Goal: Task Accomplishment & Management: Use online tool/utility

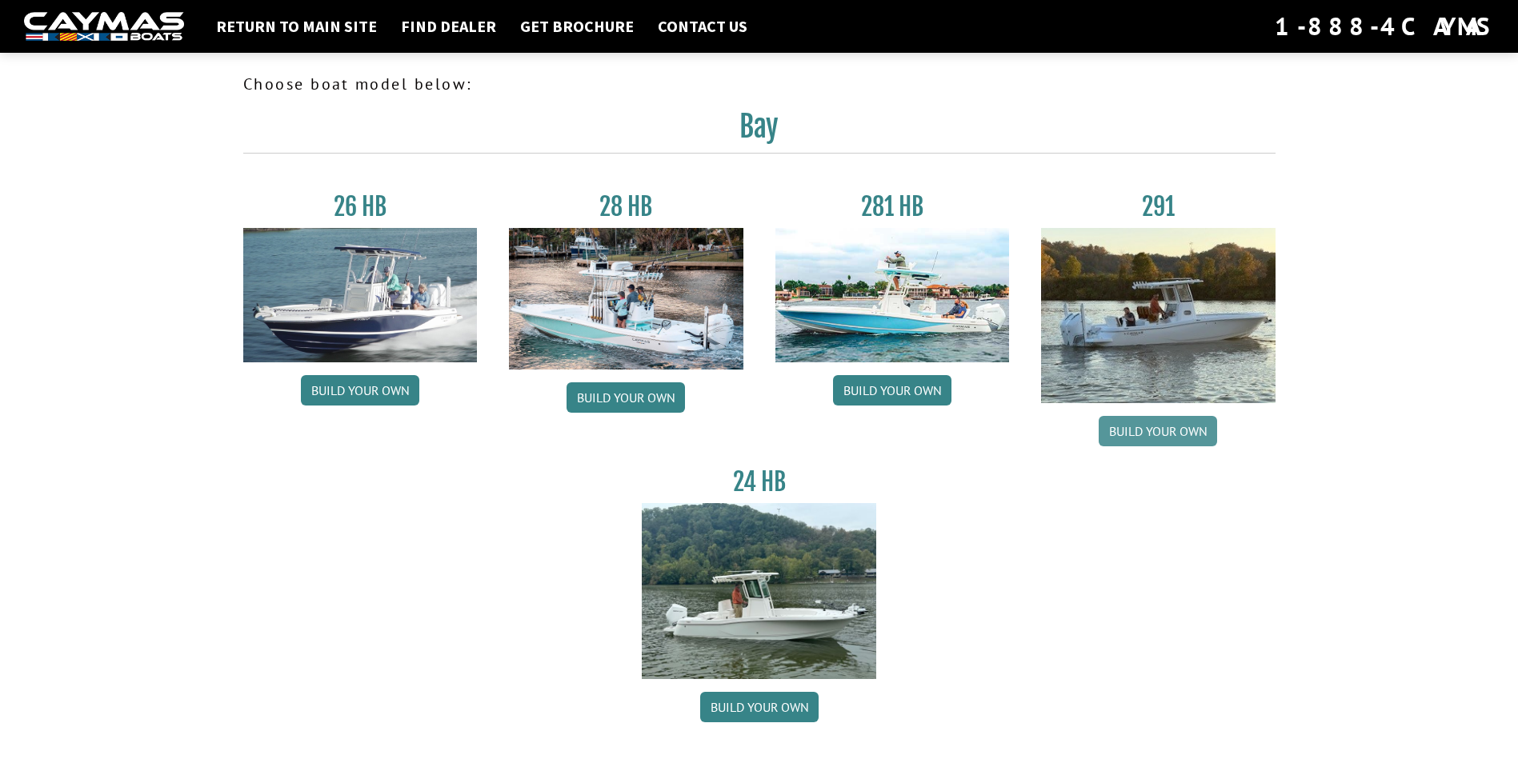
click at [1173, 431] on link "Build your own" at bounding box center [1158, 431] width 118 height 30
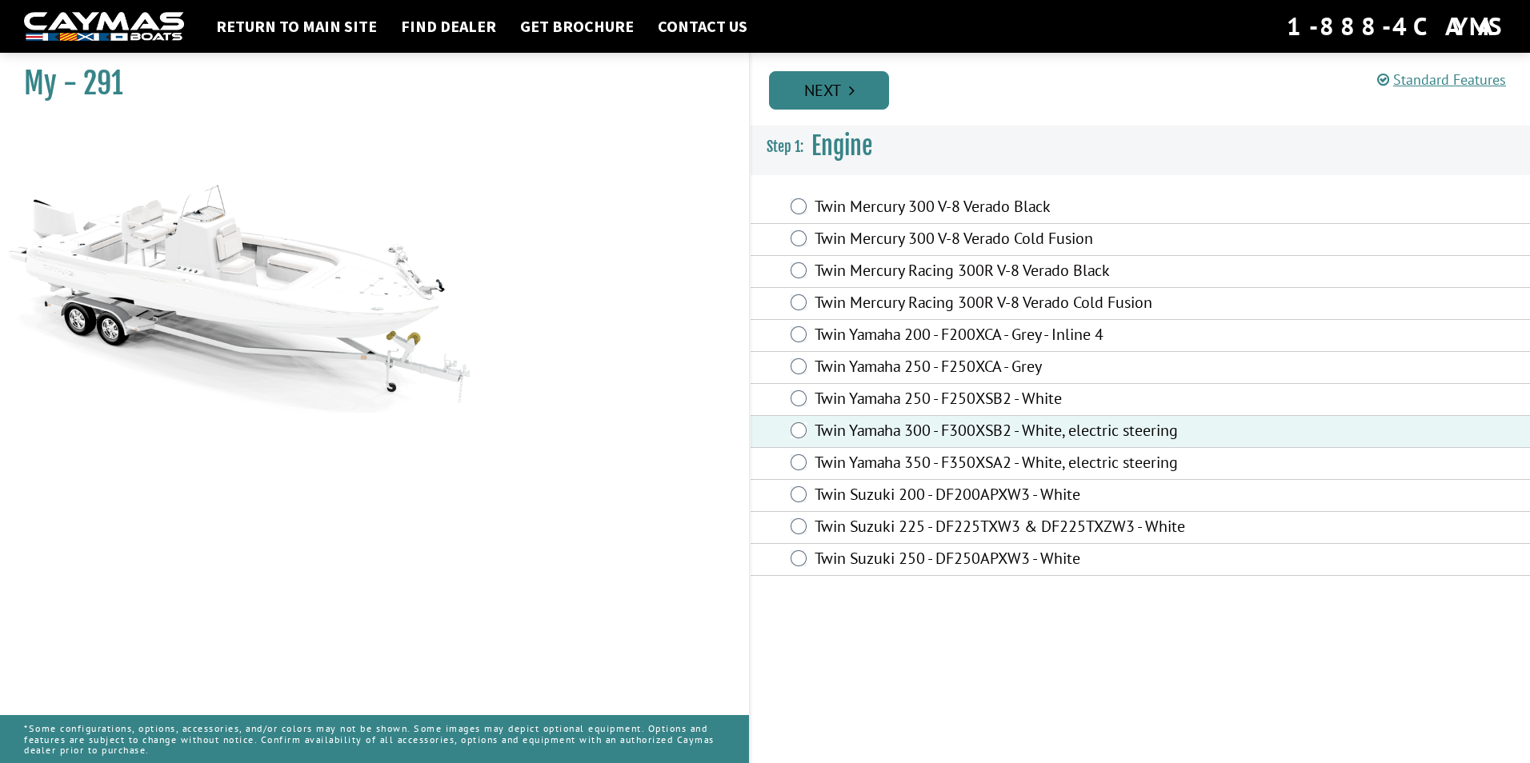
click at [828, 86] on link "Next" at bounding box center [829, 90] width 120 height 38
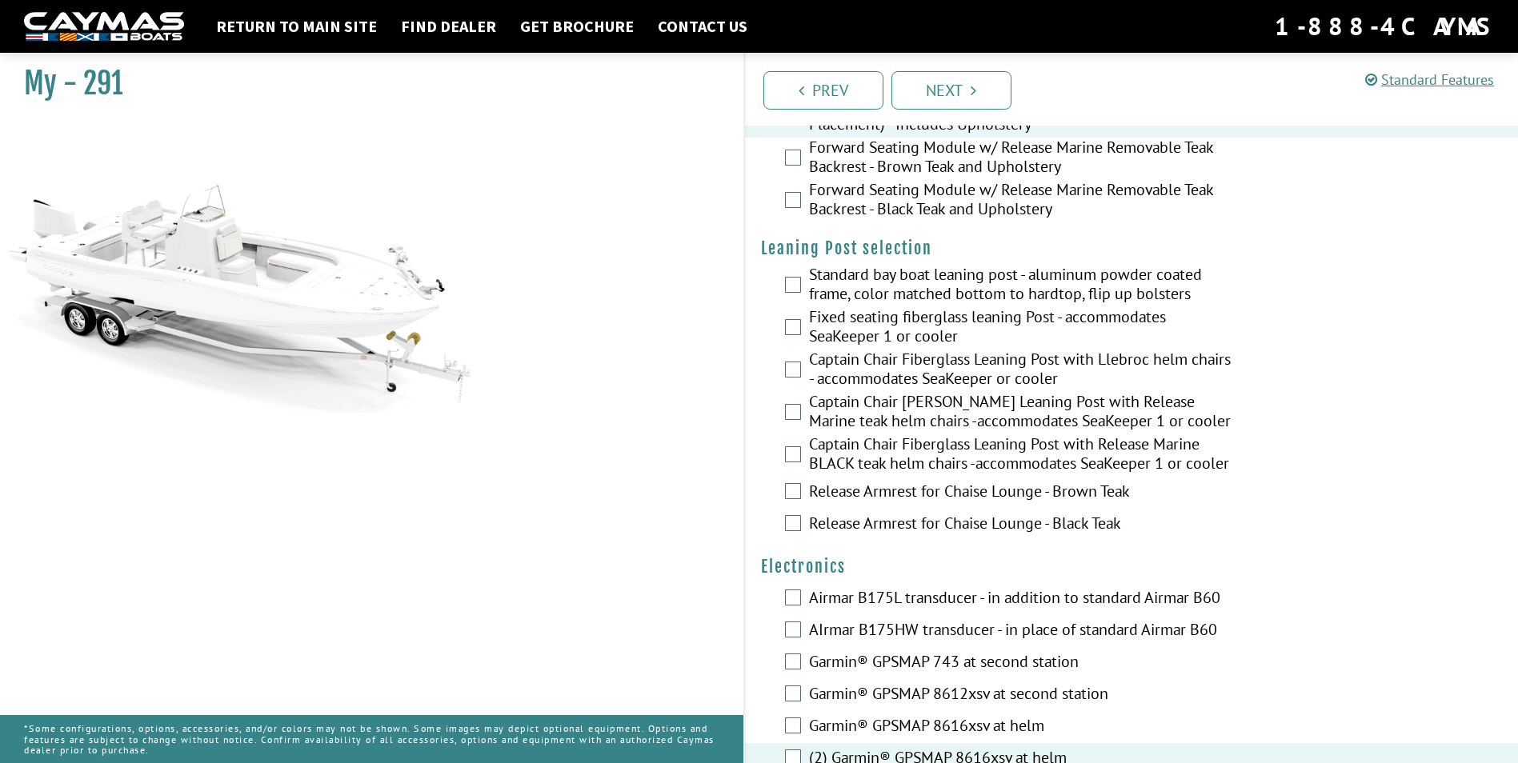
scroll to position [3182, 0]
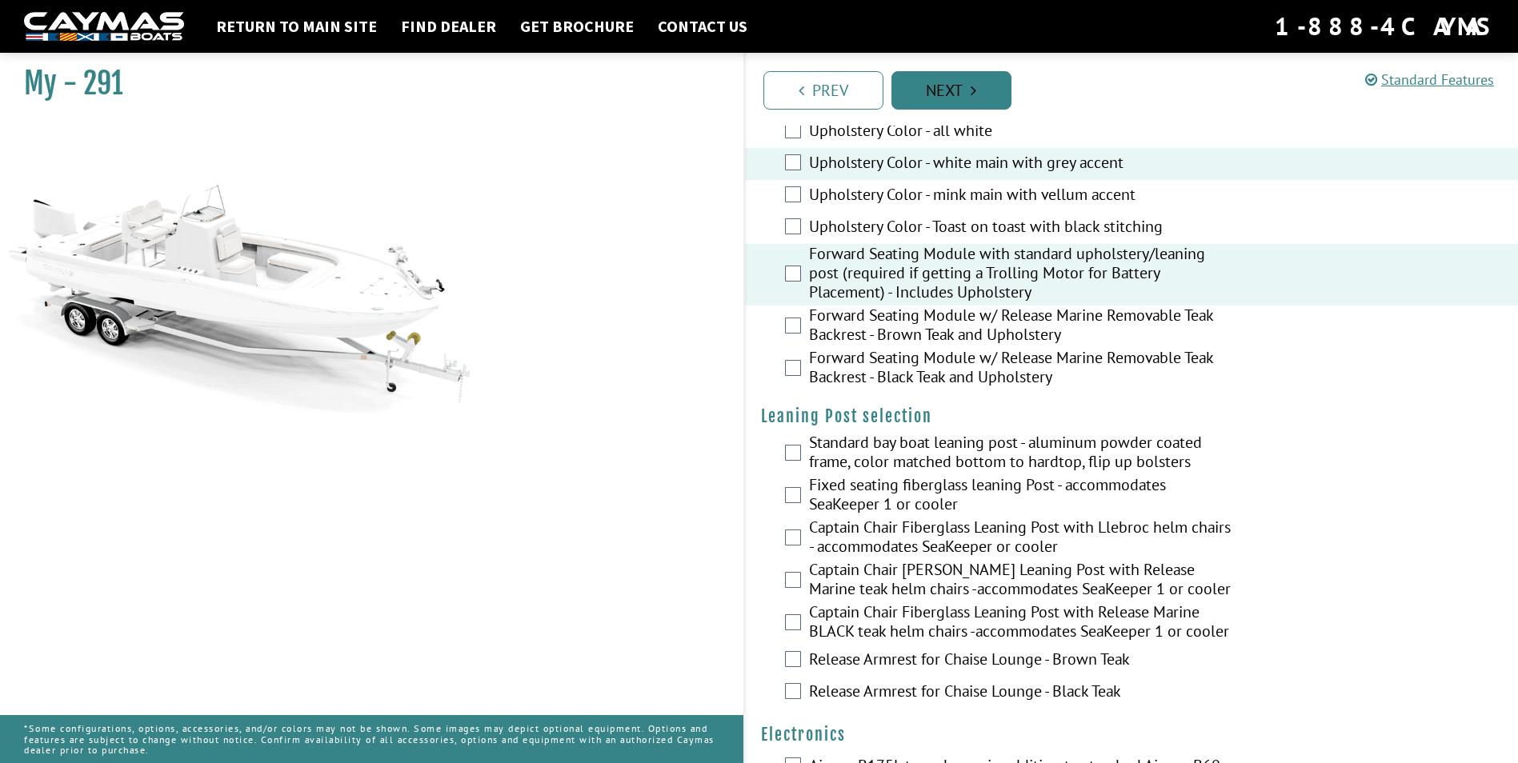
click at [987, 86] on link "Next" at bounding box center [951, 90] width 120 height 38
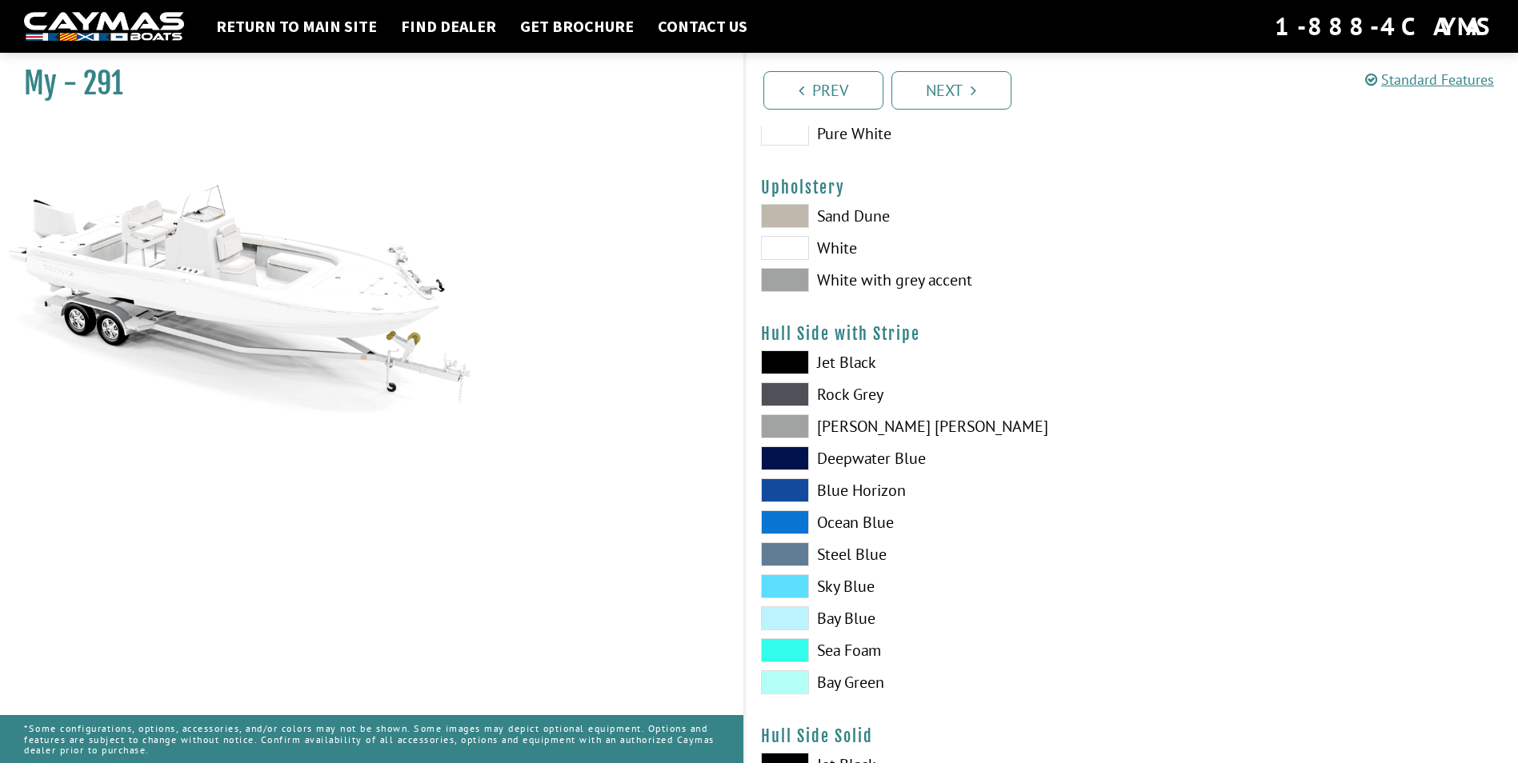
scroll to position [0, 0]
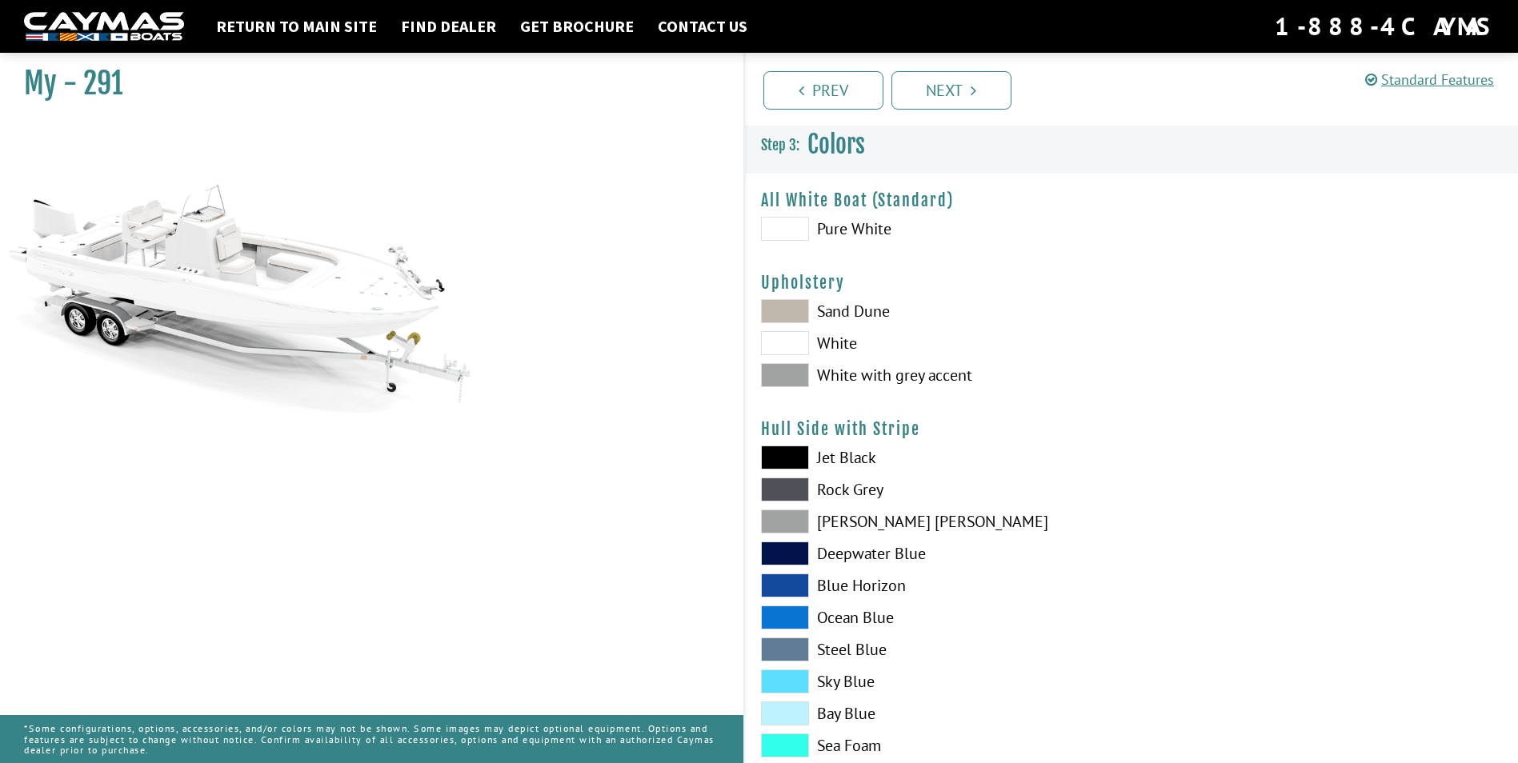
click at [791, 233] on span at bounding box center [785, 229] width 48 height 24
click at [789, 379] on span at bounding box center [785, 375] width 48 height 24
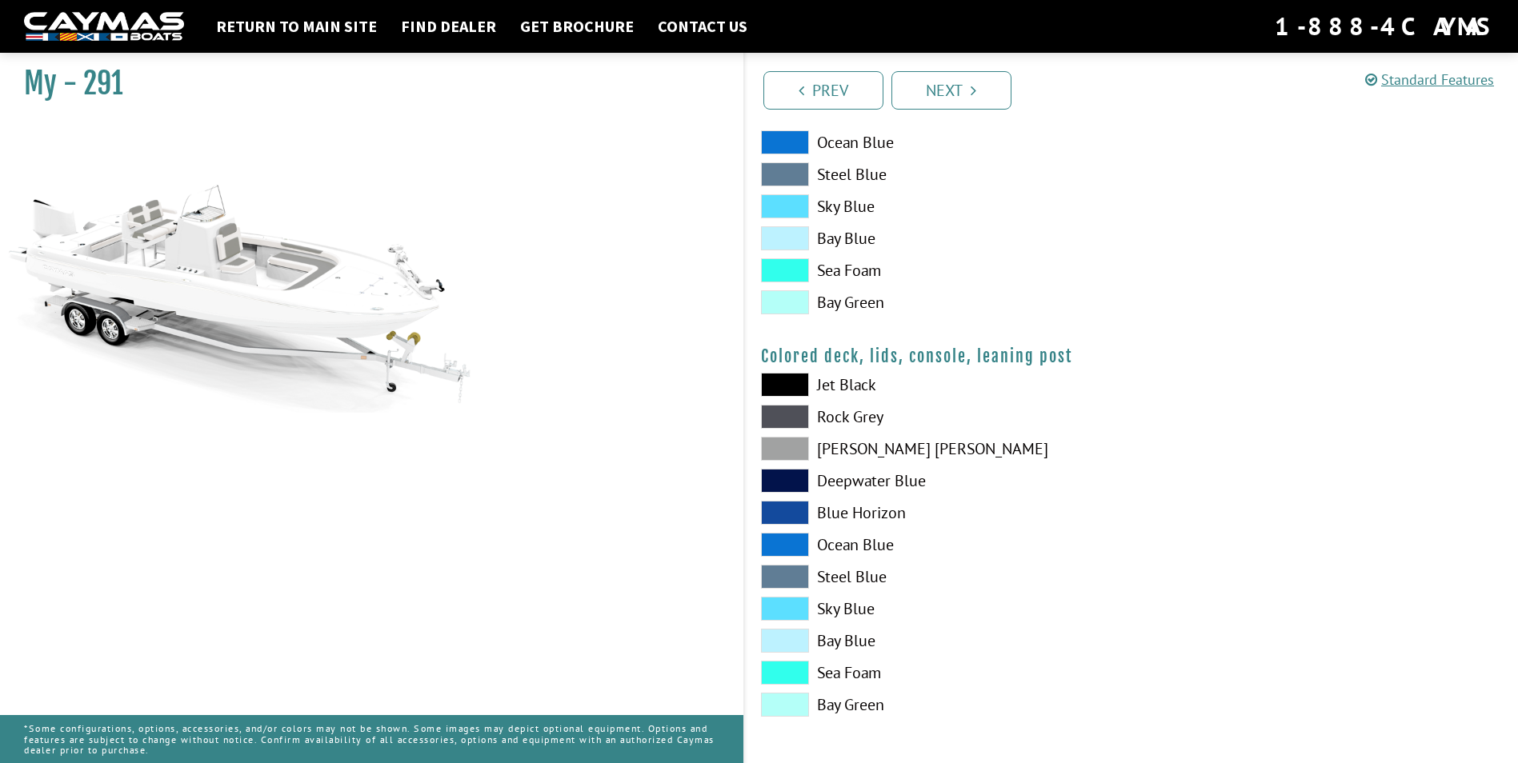
scroll to position [1684, 0]
click at [951, 82] on link "Next" at bounding box center [951, 90] width 120 height 38
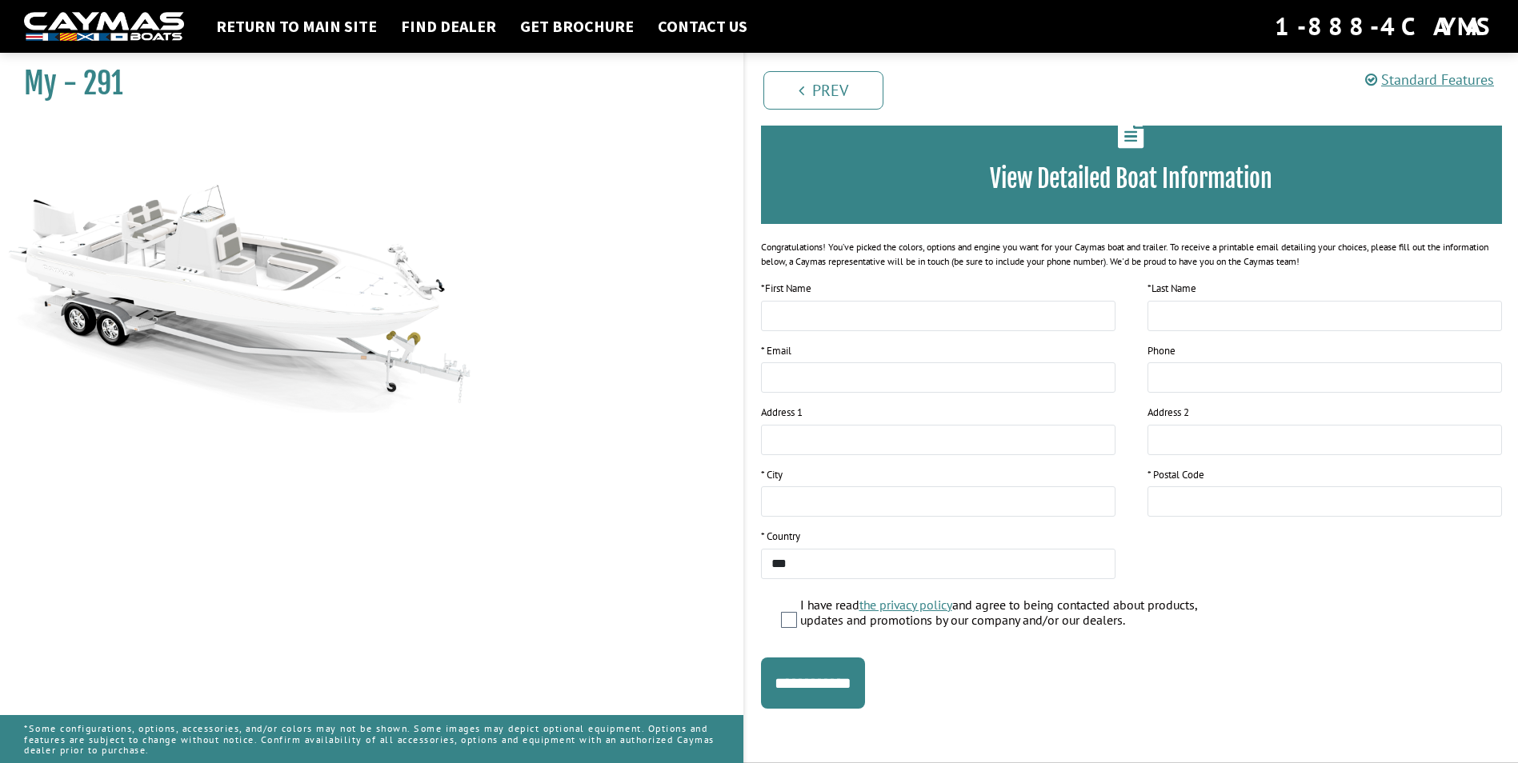
scroll to position [0, 0]
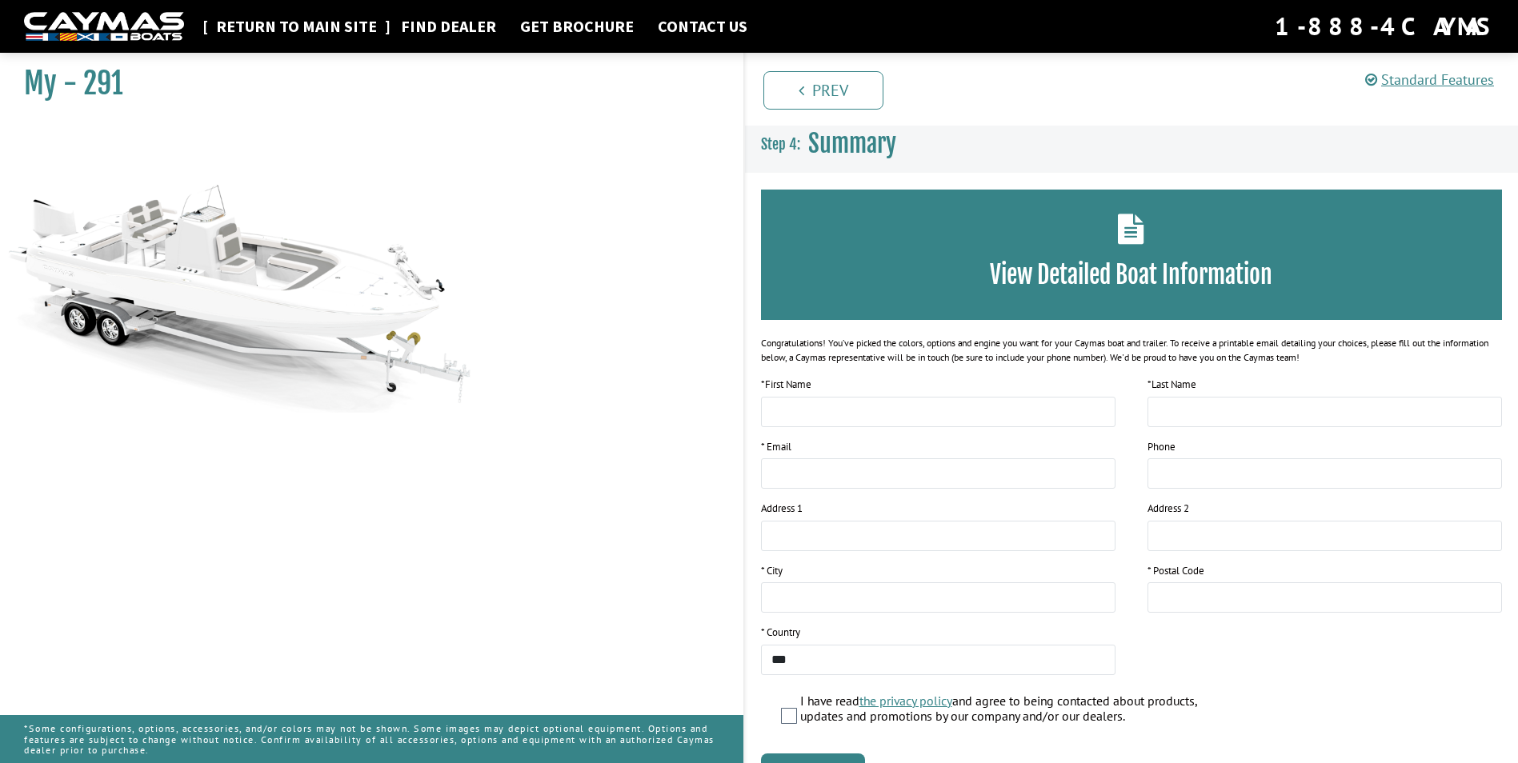
click at [317, 26] on link "Return to main site" at bounding box center [296, 26] width 177 height 21
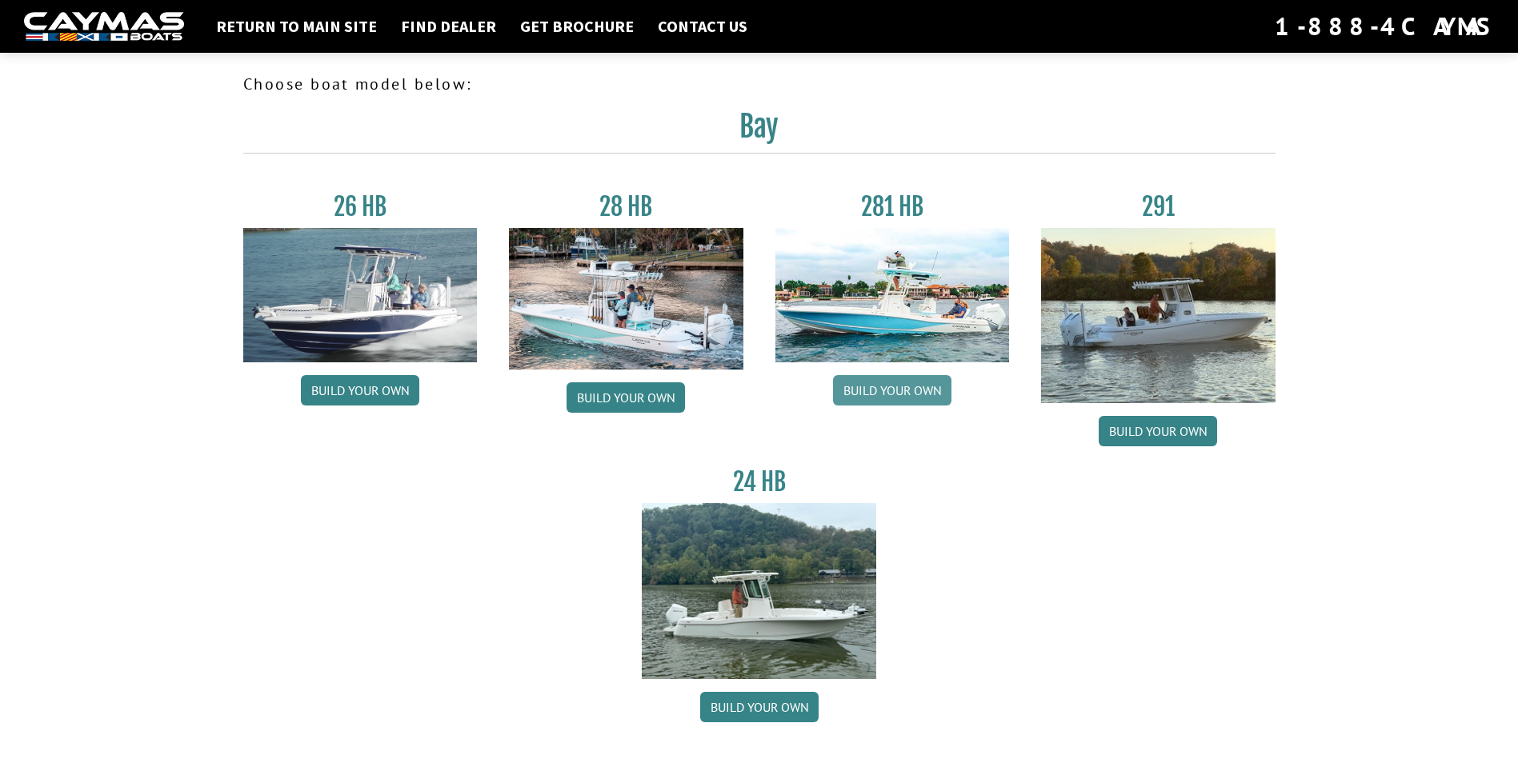
click at [912, 387] on link "Build your own" at bounding box center [892, 390] width 118 height 30
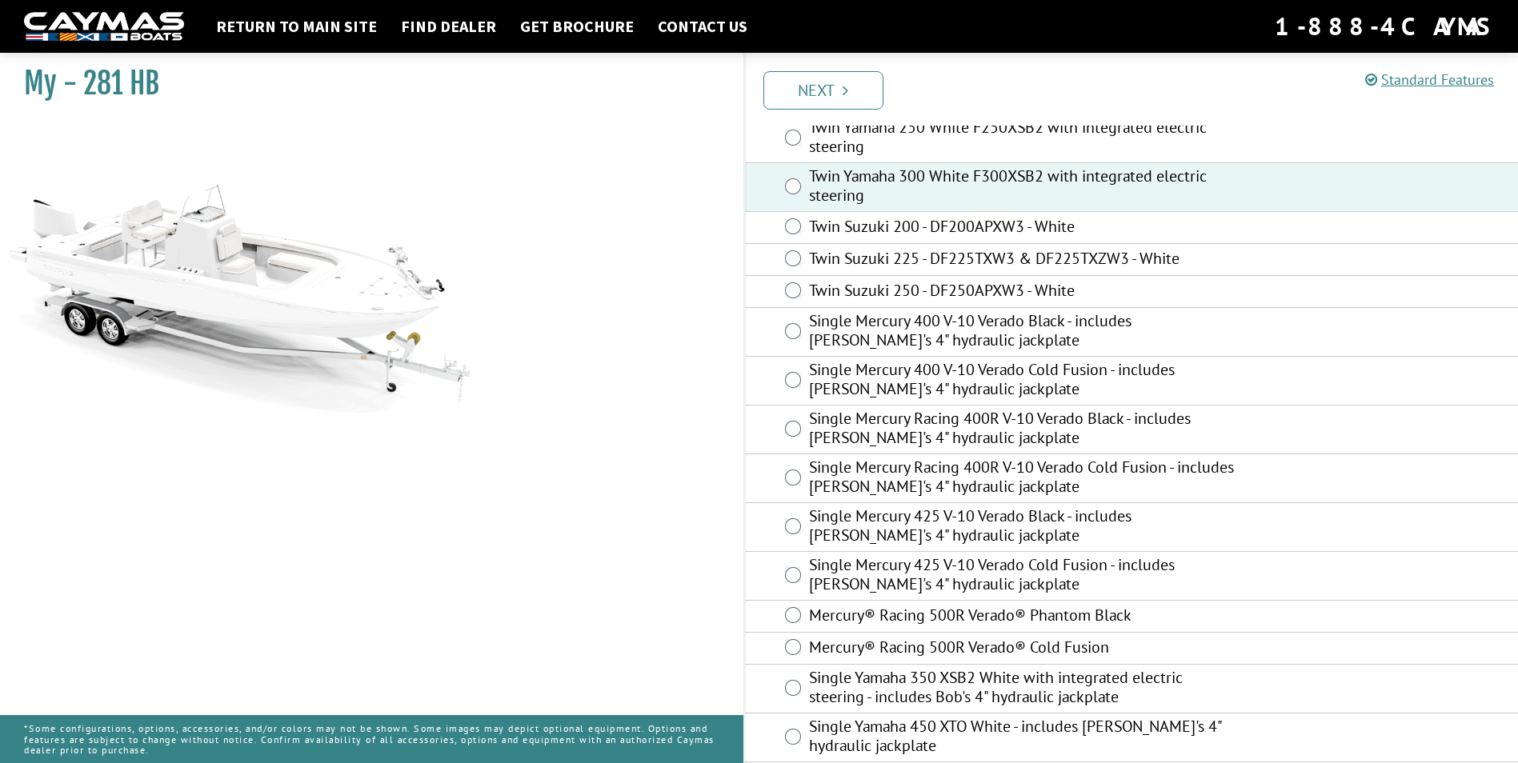
scroll to position [282, 0]
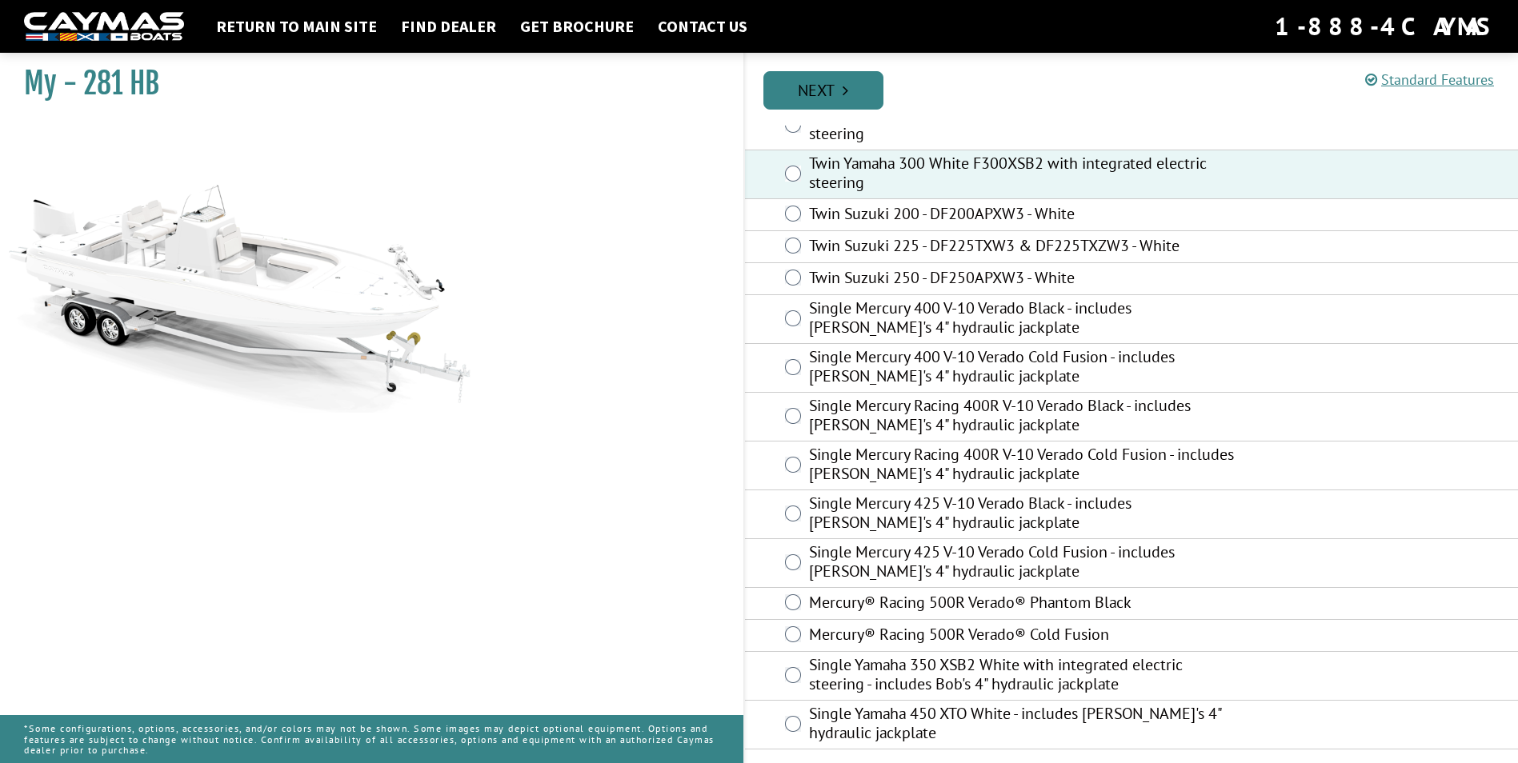
click at [839, 78] on link "Next" at bounding box center [823, 90] width 120 height 38
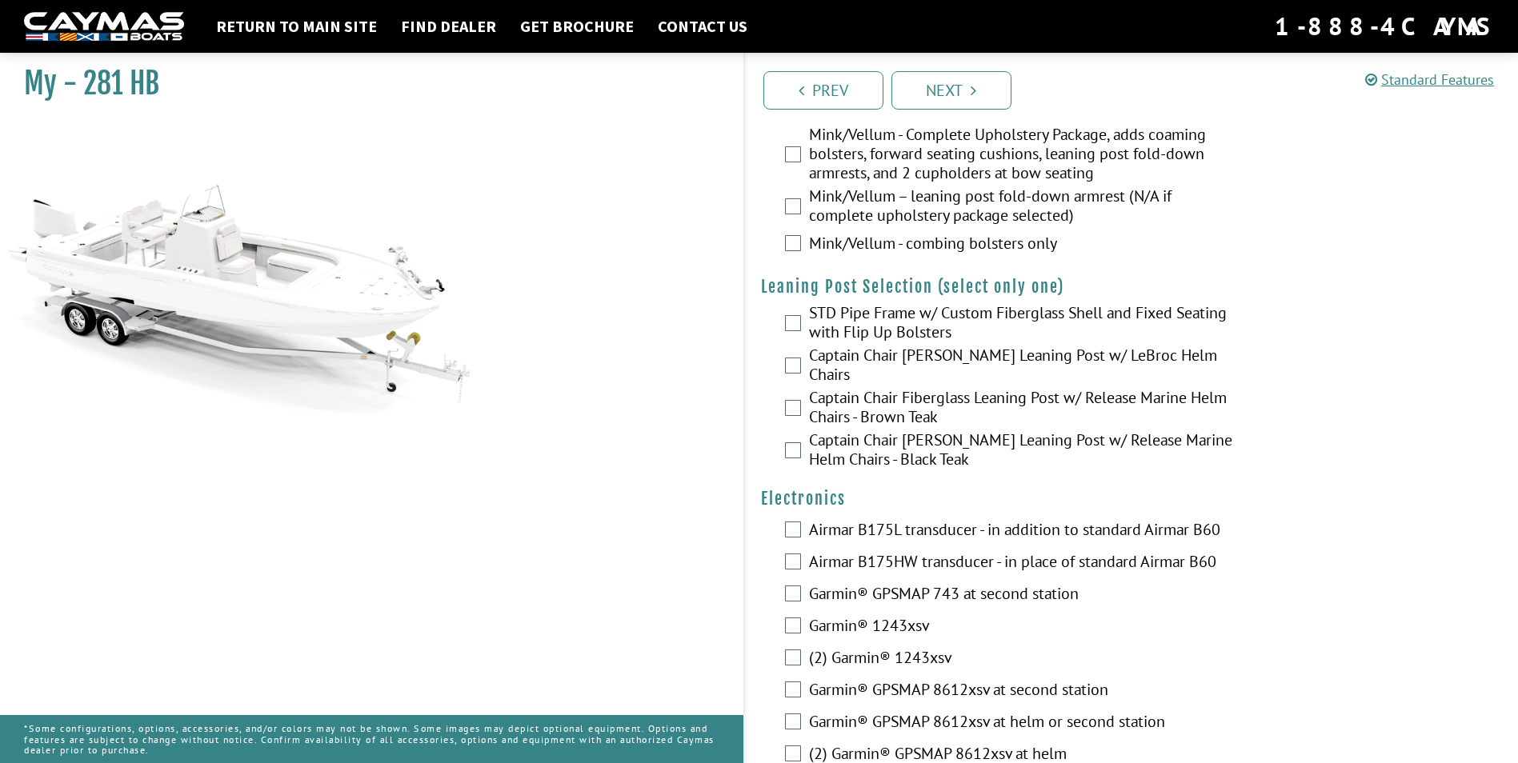
scroll to position [3681, 0]
